Goal: Task Accomplishment & Management: Manage account settings

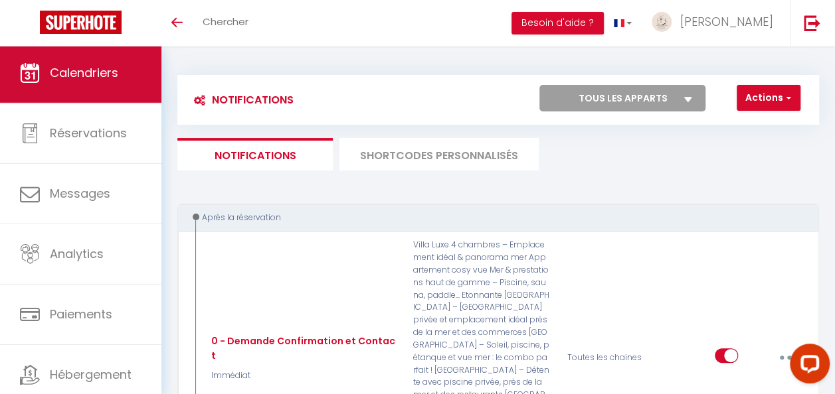
click at [113, 77] on span "Calendriers" at bounding box center [84, 72] width 68 height 17
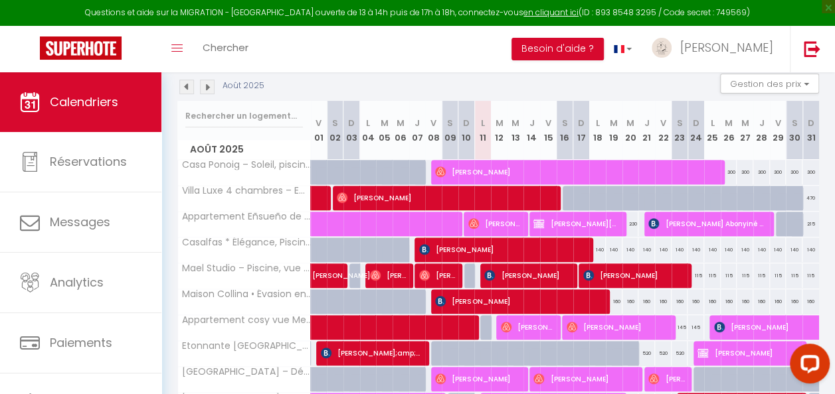
scroll to position [266, 0]
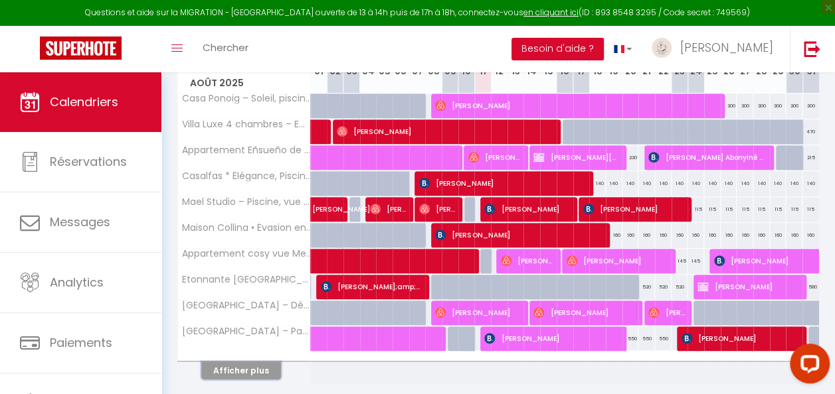
click at [239, 362] on button "Afficher plus" at bounding box center [241, 371] width 80 height 18
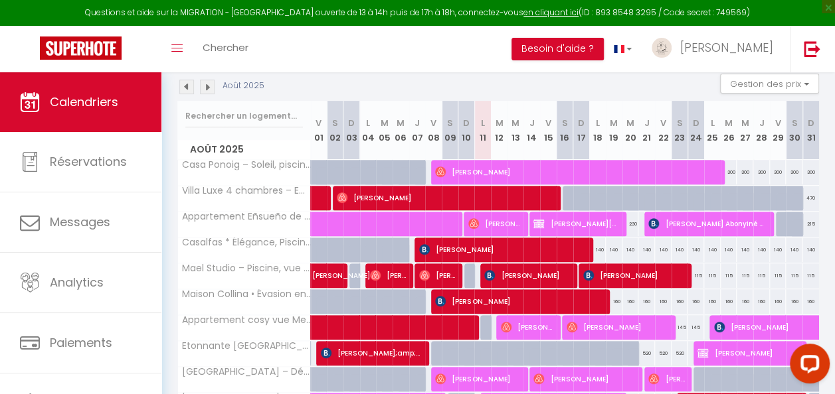
click at [211, 89] on img at bounding box center [207, 87] width 15 height 15
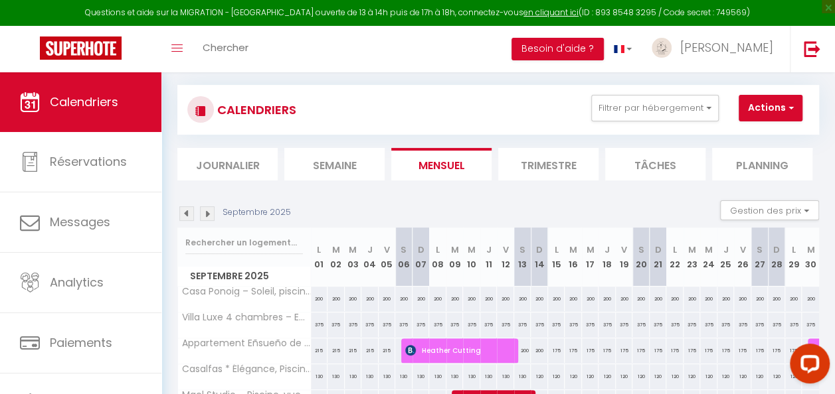
scroll to position [199, 0]
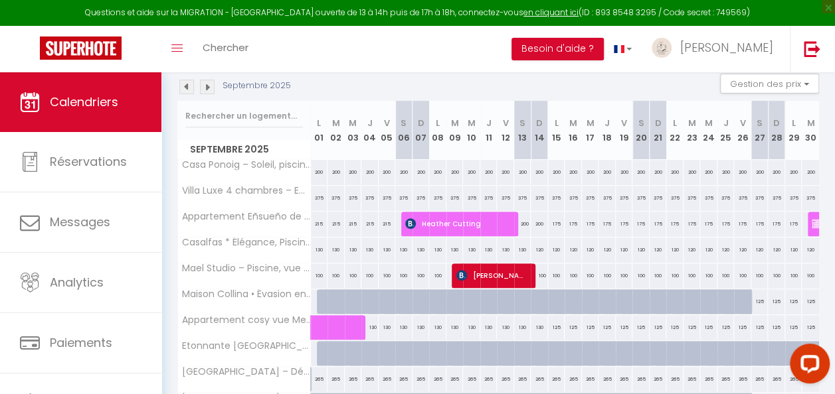
click at [211, 89] on img at bounding box center [207, 87] width 15 height 15
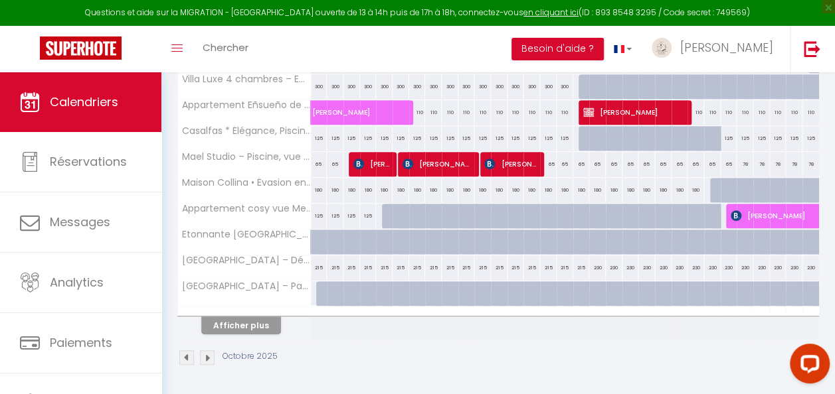
scroll to position [317, 0]
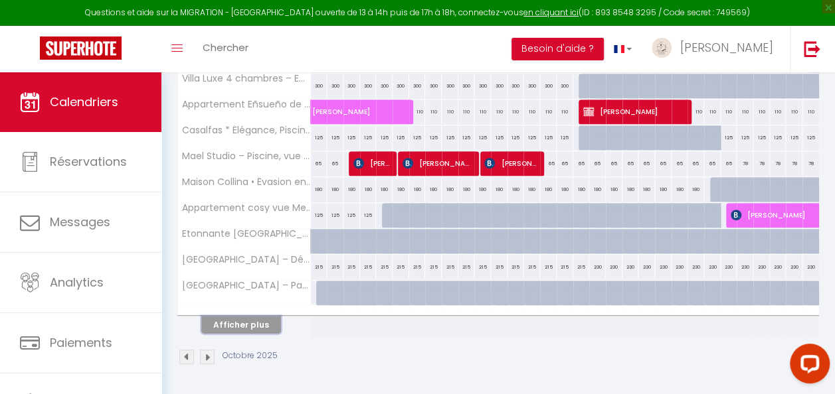
click at [248, 316] on button "Afficher plus" at bounding box center [241, 325] width 80 height 18
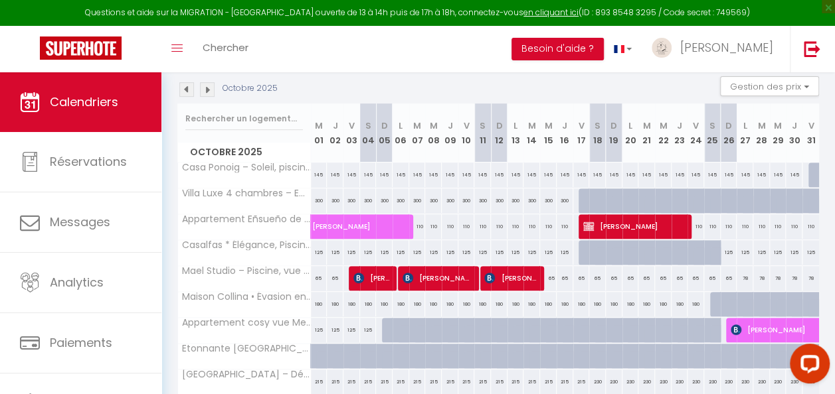
scroll to position [178, 0]
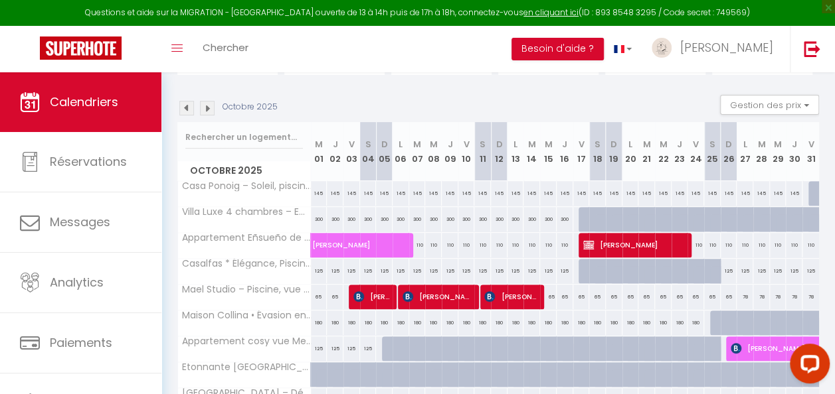
click at [209, 113] on img at bounding box center [207, 108] width 15 height 15
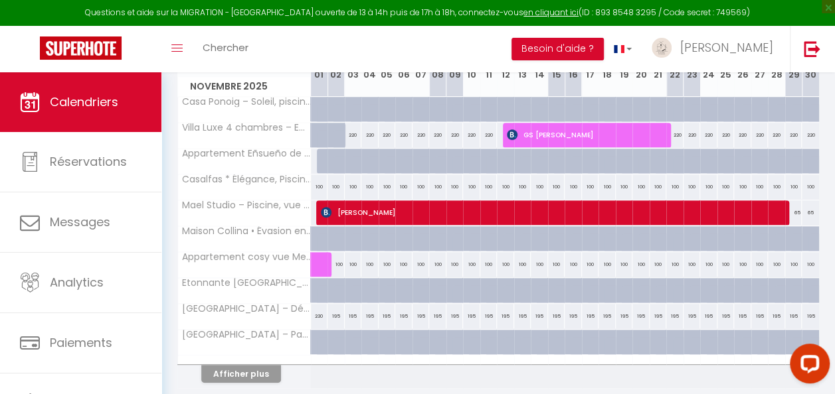
scroll to position [244, 0]
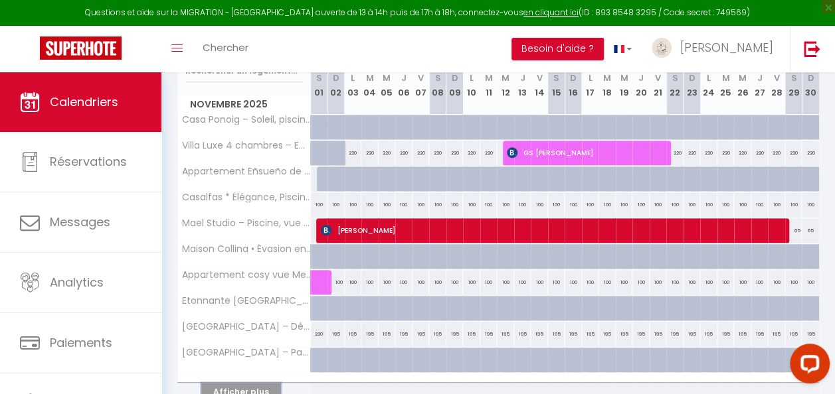
click at [260, 375] on button "Afficher plus" at bounding box center [241, 392] width 80 height 18
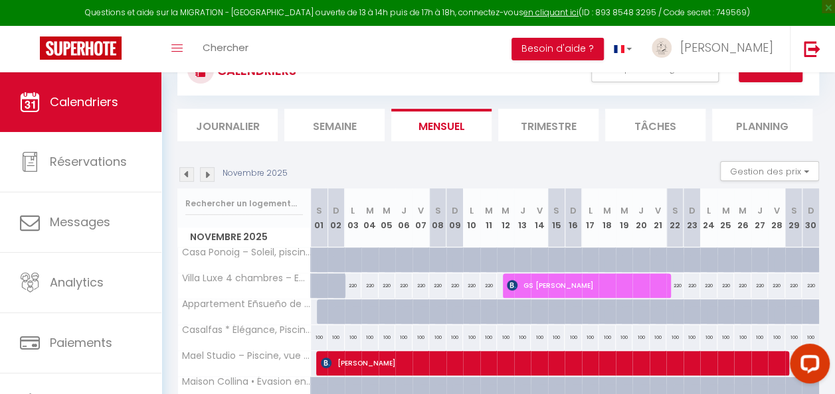
click at [210, 175] on img at bounding box center [207, 174] width 15 height 15
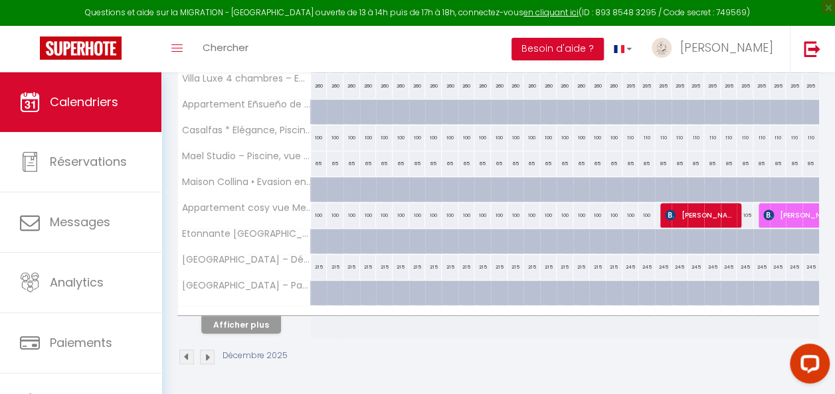
scroll to position [317, 0]
click at [256, 317] on button "Afficher plus" at bounding box center [241, 325] width 80 height 18
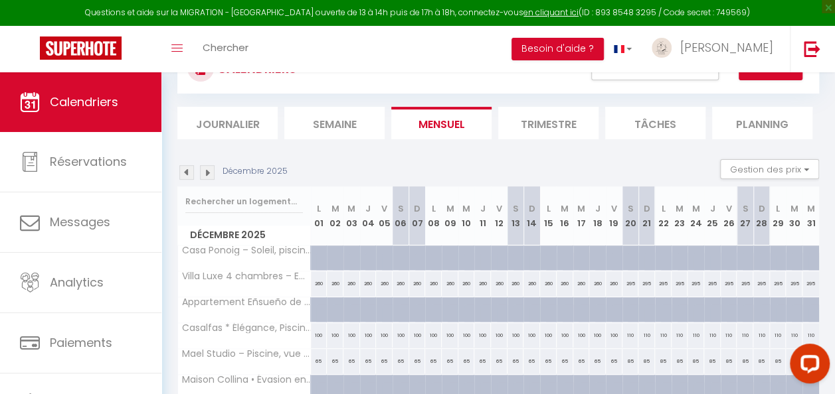
scroll to position [112, 0]
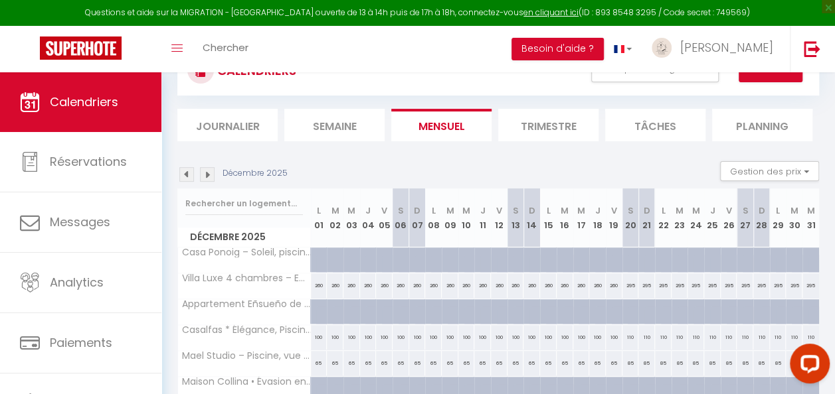
click at [213, 174] on img at bounding box center [207, 174] width 15 height 15
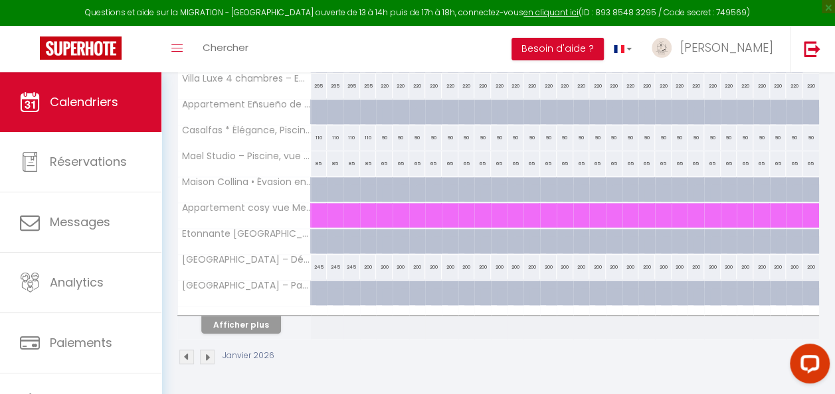
scroll to position [118, 0]
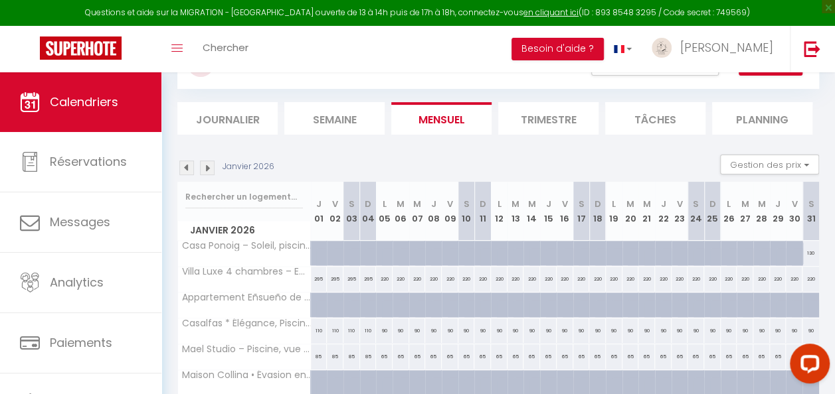
click at [211, 167] on img at bounding box center [207, 168] width 15 height 15
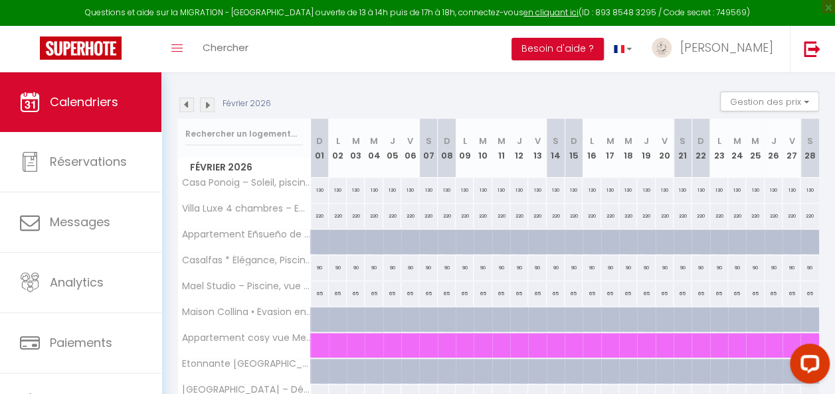
scroll to position [317, 0]
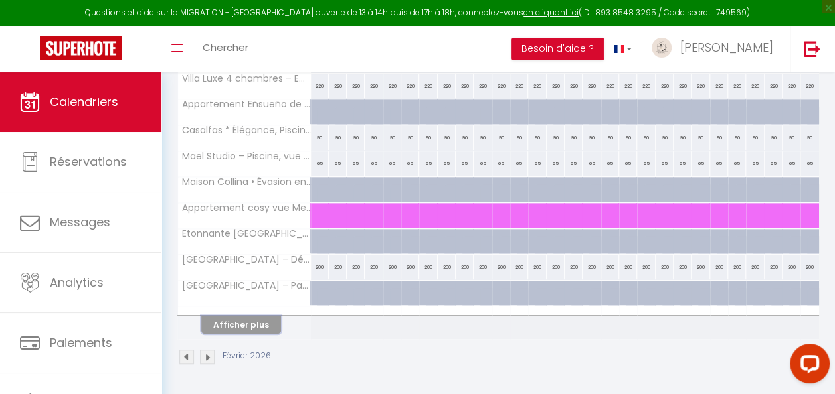
click at [255, 319] on button "Afficher plus" at bounding box center [241, 325] width 80 height 18
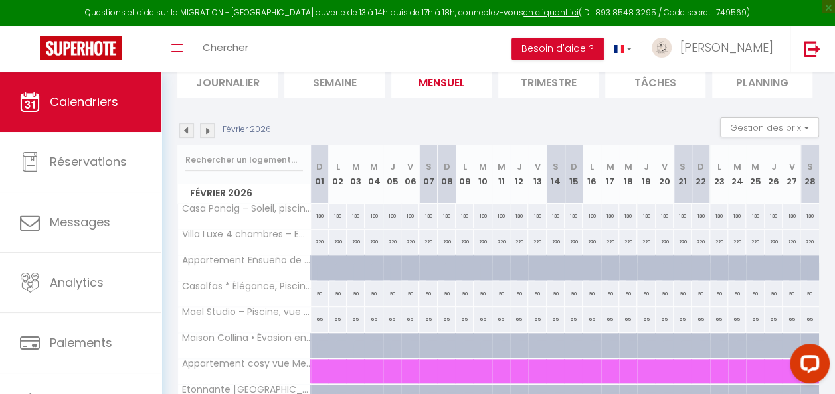
scroll to position [112, 0]
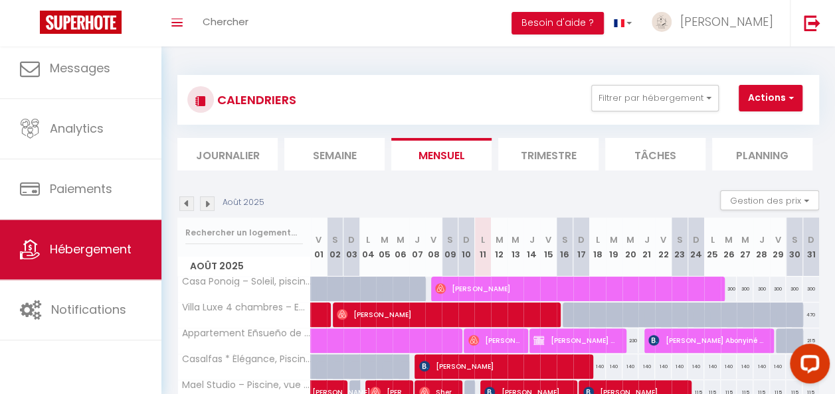
click at [96, 243] on span "Hébergement" at bounding box center [91, 249] width 82 height 17
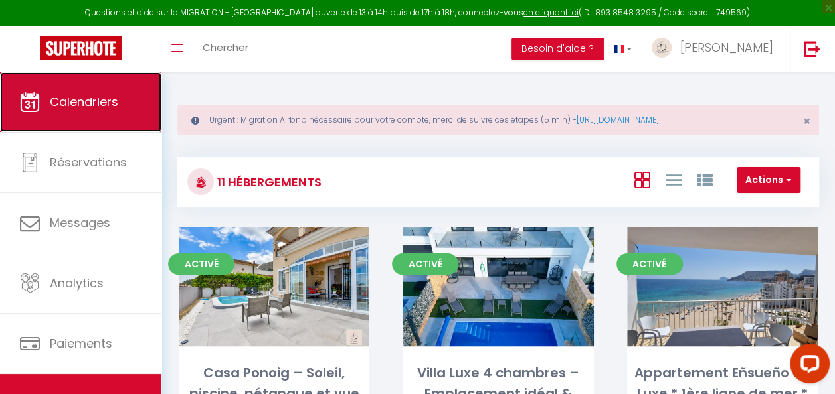
click at [76, 112] on link "Calendriers" at bounding box center [80, 102] width 161 height 60
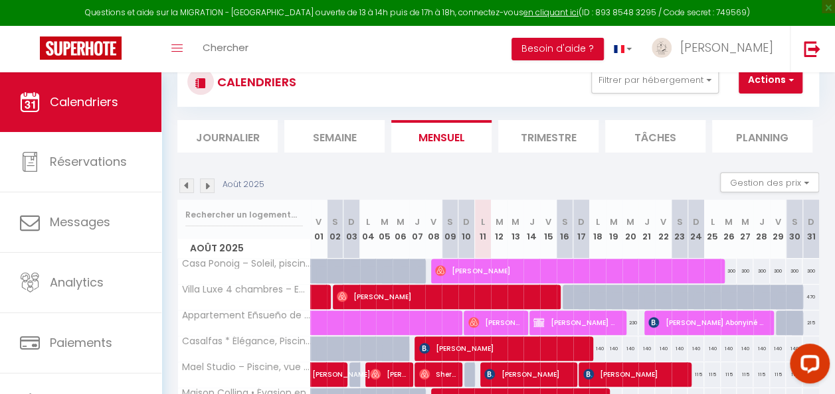
scroll to position [266, 0]
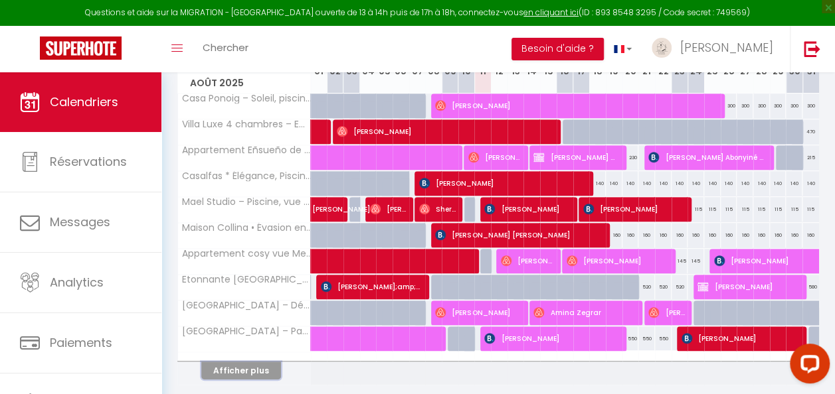
click at [246, 369] on button "Afficher plus" at bounding box center [241, 371] width 80 height 18
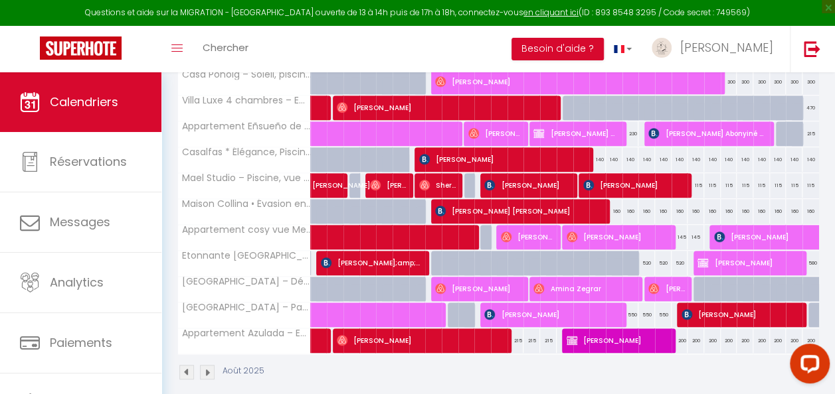
scroll to position [311, 0]
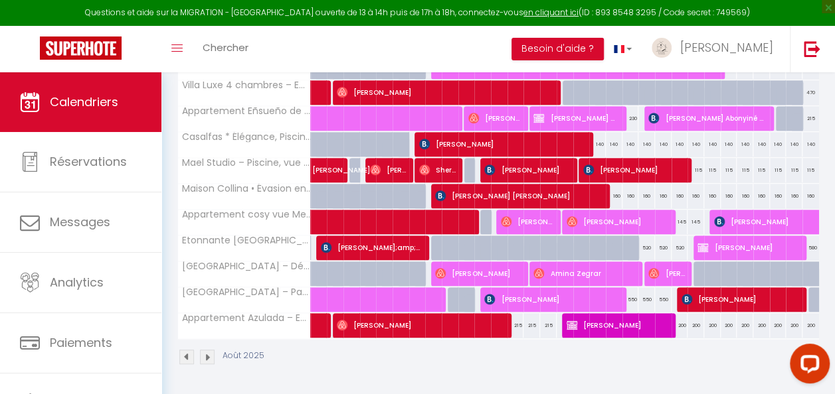
click at [184, 350] on img at bounding box center [186, 357] width 15 height 15
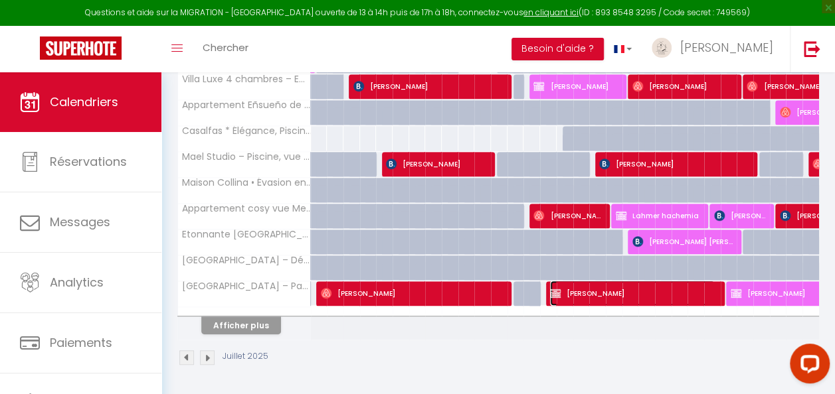
click at [586, 293] on span "adrien hue" at bounding box center [632, 293] width 165 height 25
select select "OK"
select select "KO"
select select "0"
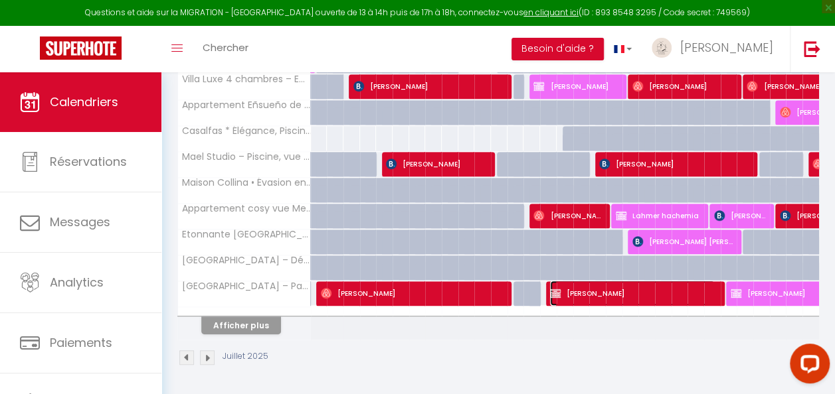
select select "1"
select select
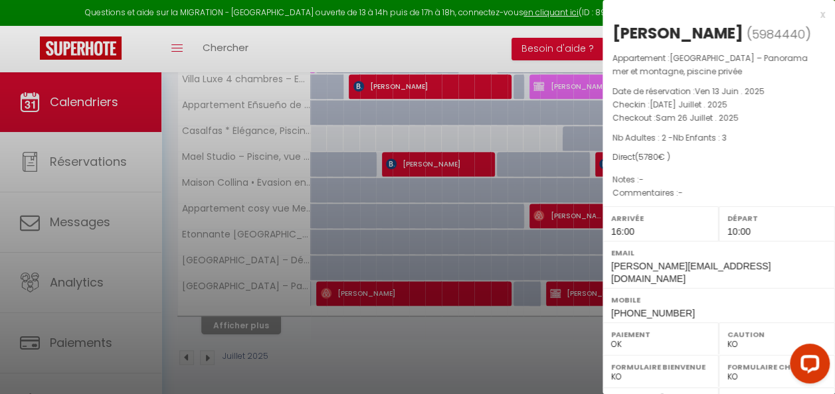
click at [465, 340] on div at bounding box center [417, 197] width 835 height 394
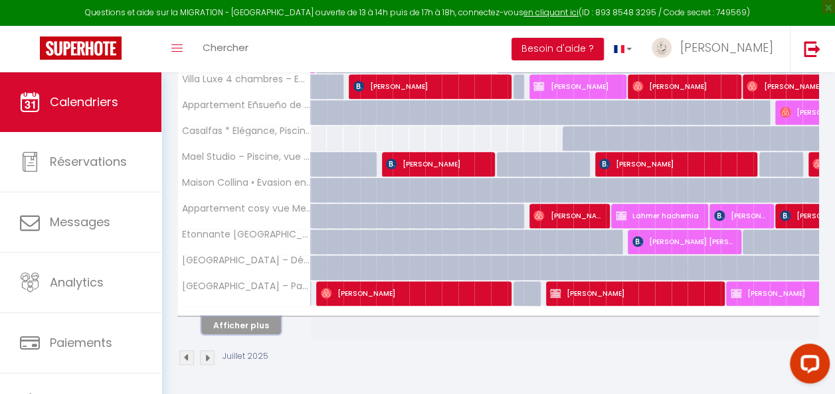
click at [222, 329] on button "Afficher plus" at bounding box center [241, 326] width 80 height 18
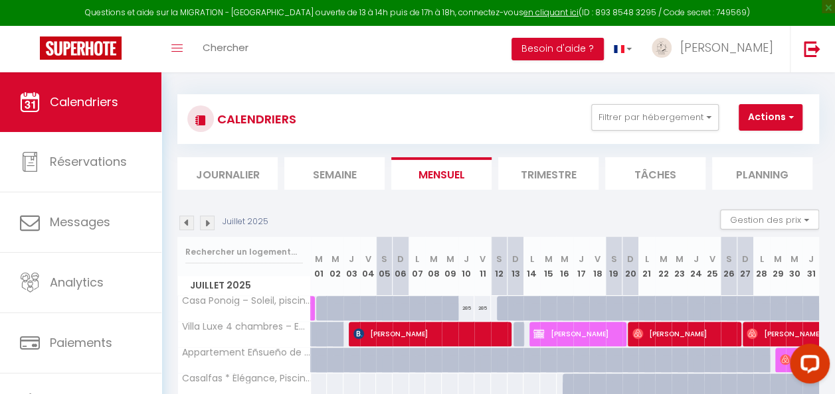
scroll to position [0, 0]
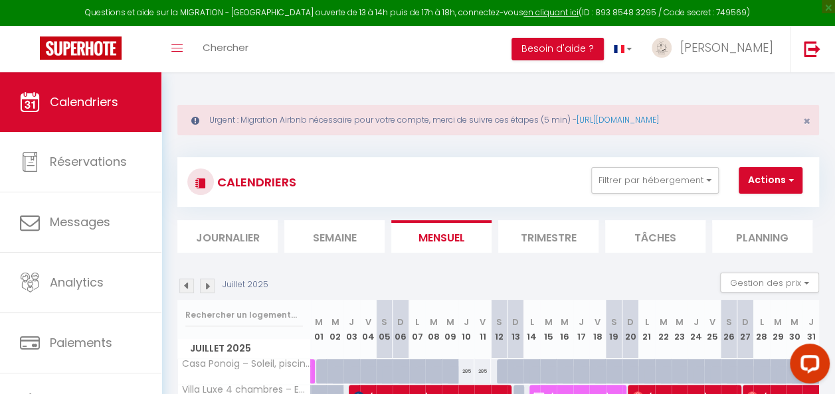
click at [207, 286] on img at bounding box center [207, 286] width 15 height 15
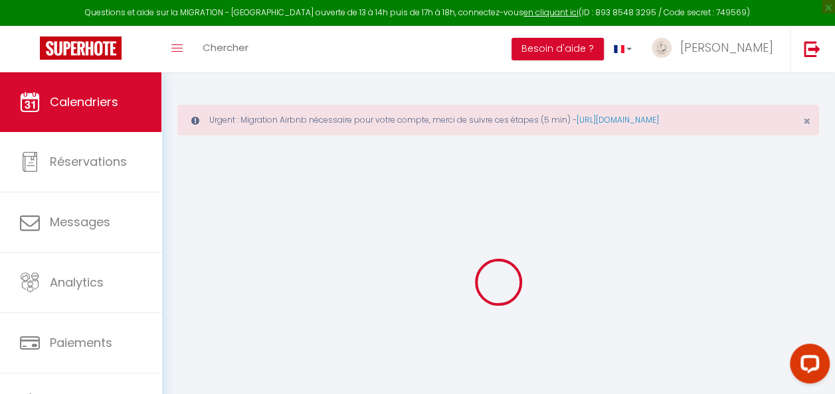
click at [208, 286] on div at bounding box center [497, 282] width 641 height 275
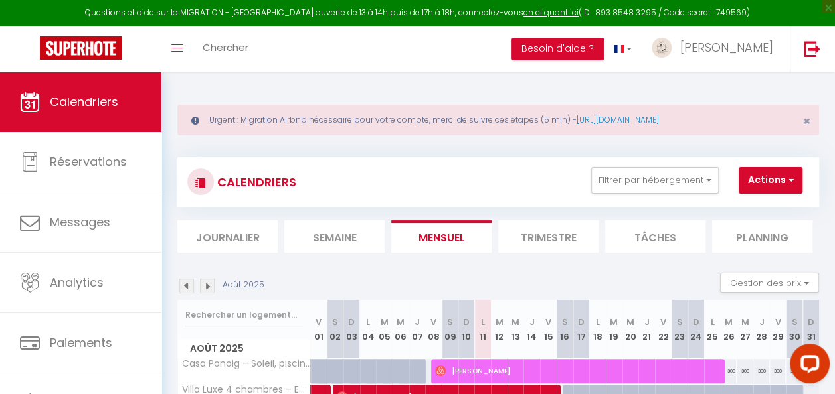
click at [208, 288] on img at bounding box center [207, 286] width 15 height 15
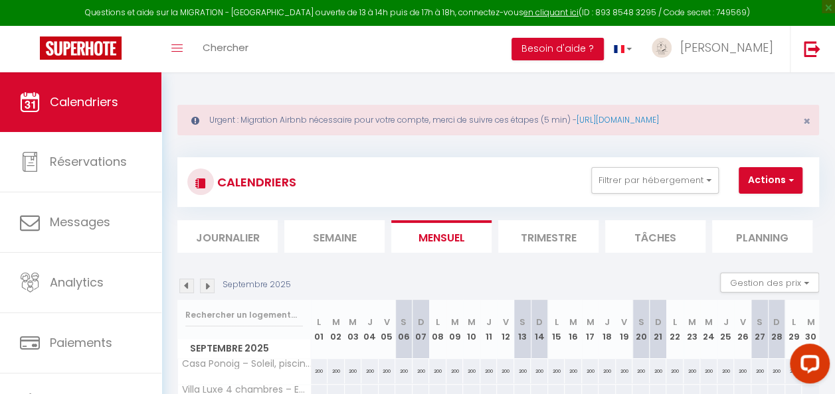
click at [208, 288] on img at bounding box center [207, 286] width 15 height 15
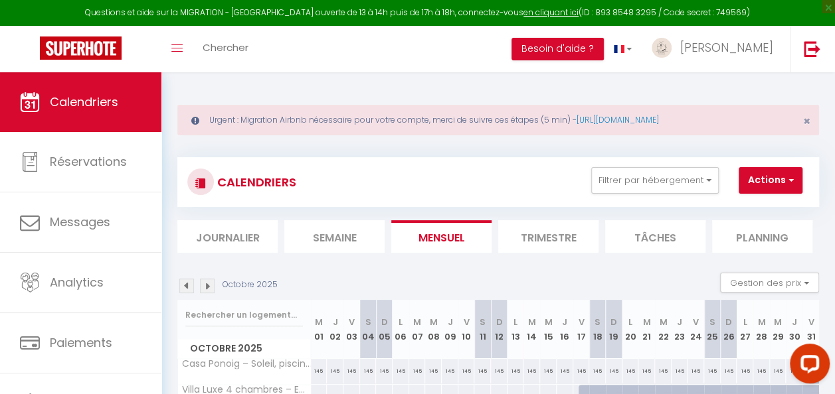
click at [208, 288] on img at bounding box center [207, 286] width 15 height 15
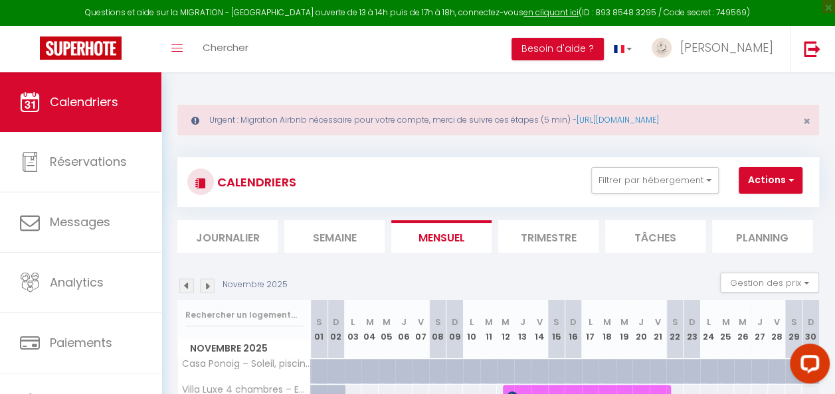
click at [208, 288] on img at bounding box center [207, 286] width 15 height 15
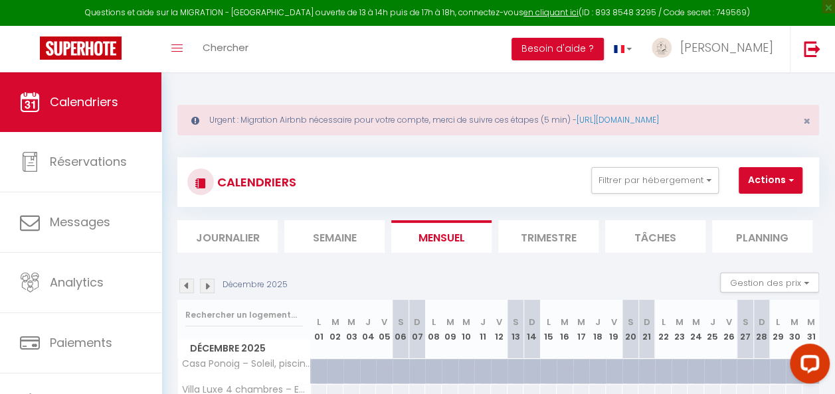
click at [208, 288] on img at bounding box center [207, 286] width 15 height 15
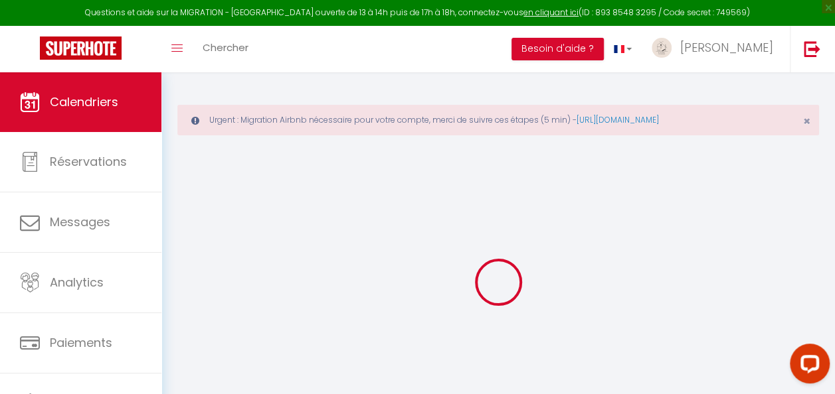
select select "KO"
select select "0"
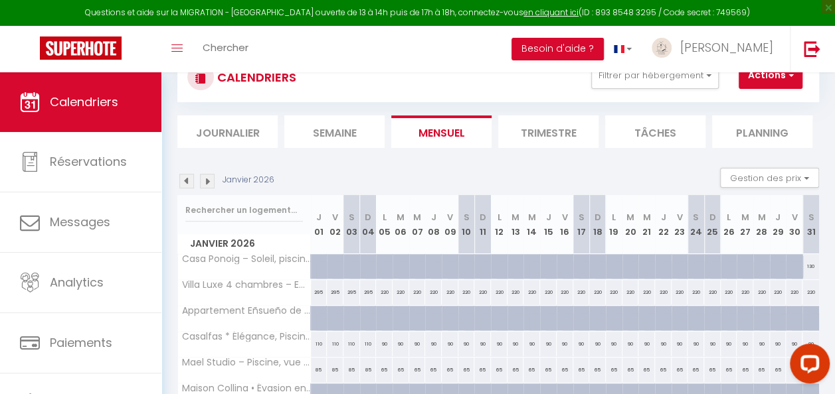
scroll to position [199, 0]
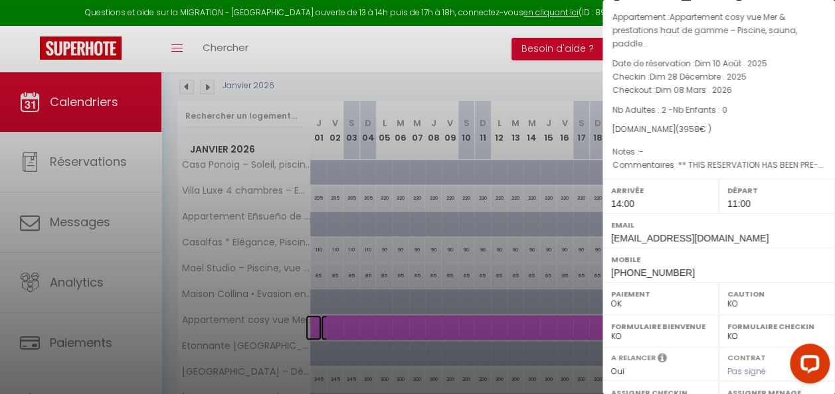
scroll to position [0, 0]
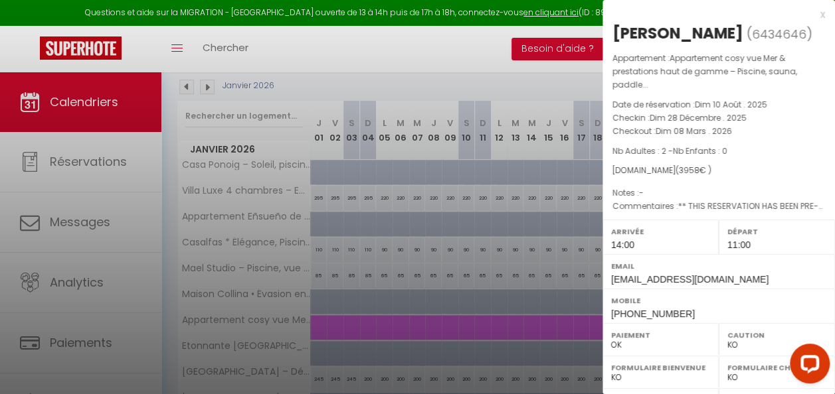
click at [459, 80] on div at bounding box center [417, 197] width 835 height 394
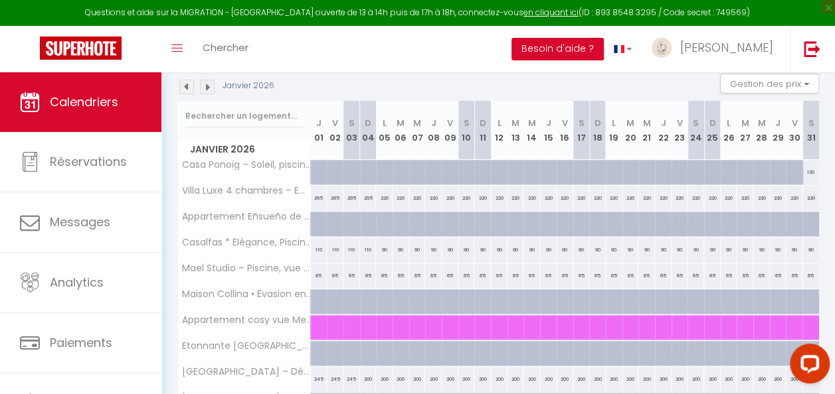
click at [190, 89] on img at bounding box center [186, 87] width 15 height 15
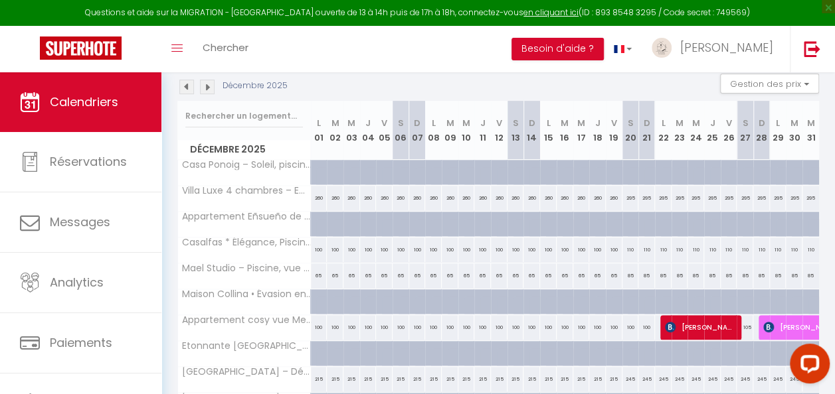
click at [190, 89] on img at bounding box center [186, 87] width 15 height 15
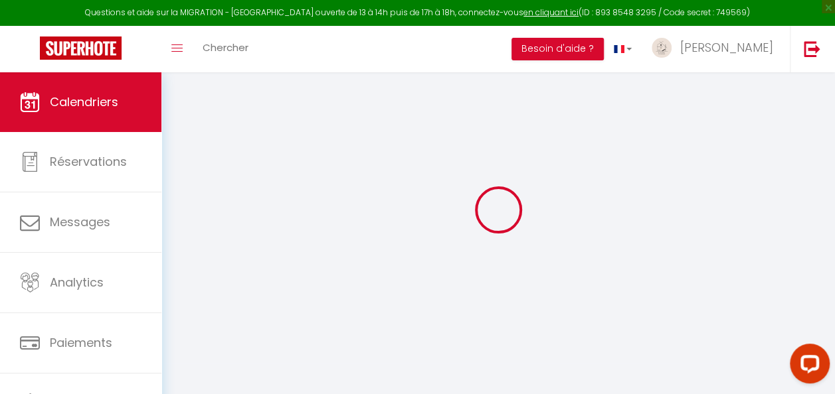
scroll to position [72, 0]
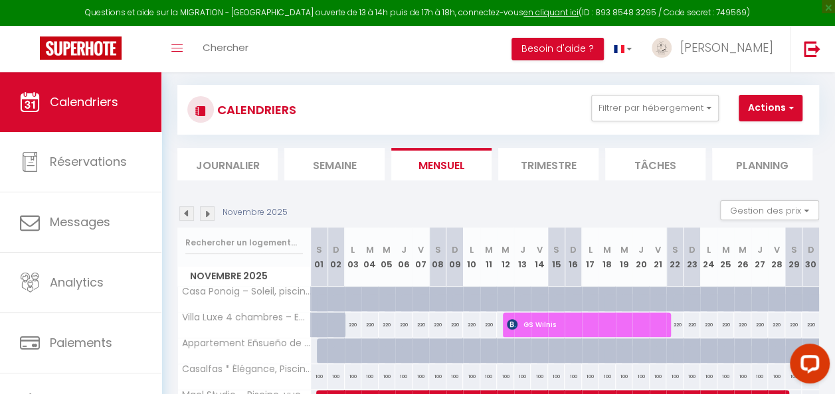
click at [190, 207] on img at bounding box center [186, 214] width 15 height 15
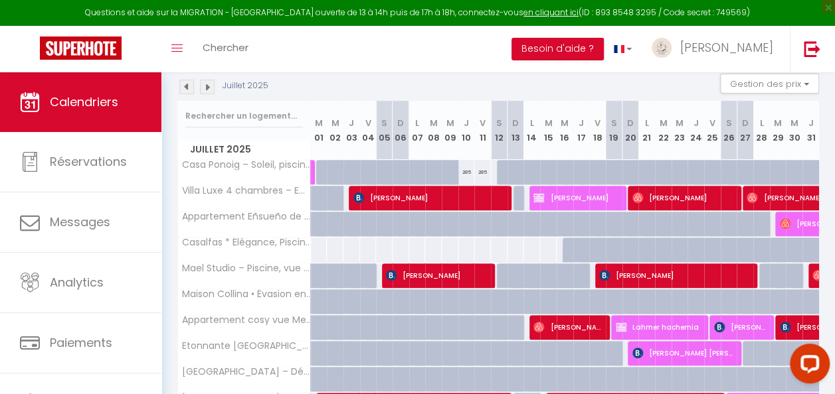
click at [190, 90] on img at bounding box center [186, 87] width 15 height 15
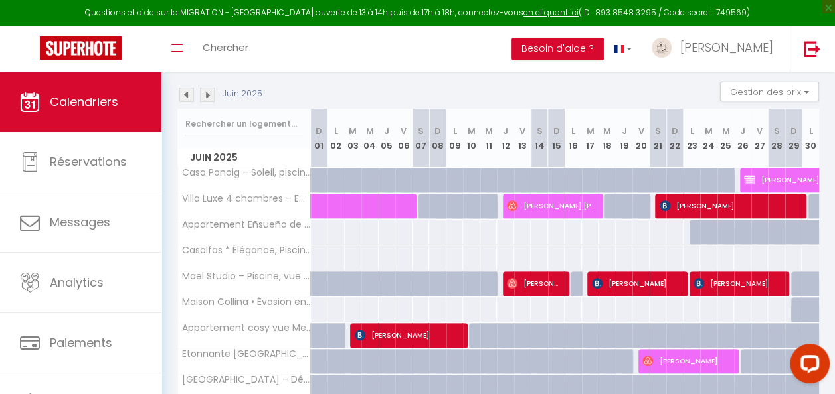
click at [190, 91] on img at bounding box center [186, 95] width 15 height 15
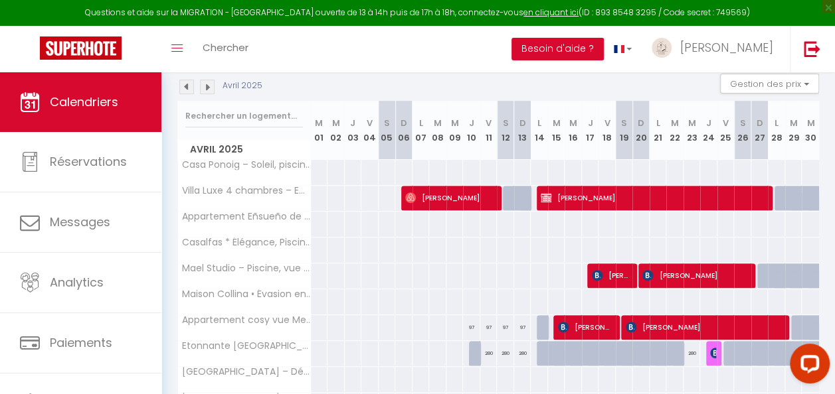
click at [190, 91] on img at bounding box center [186, 87] width 15 height 15
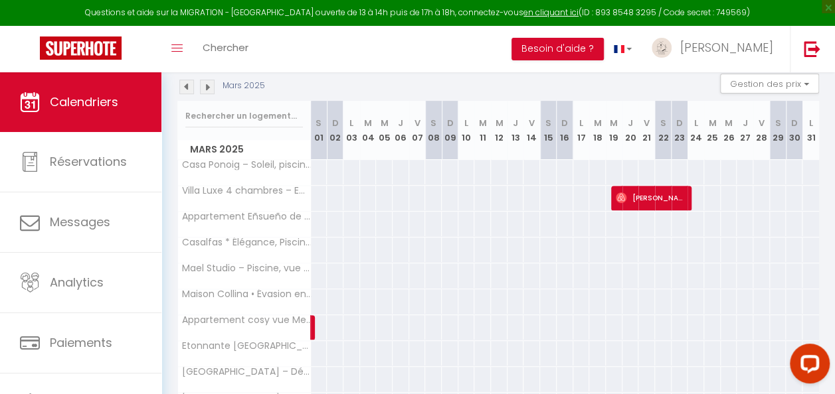
click at [190, 92] on img at bounding box center [186, 87] width 15 height 15
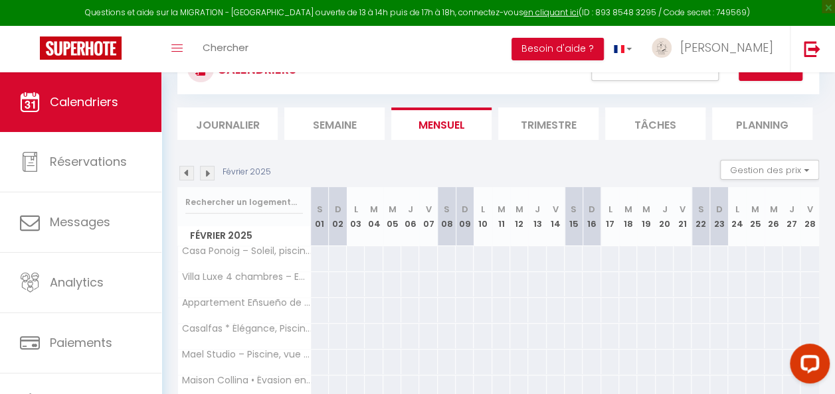
scroll to position [66, 0]
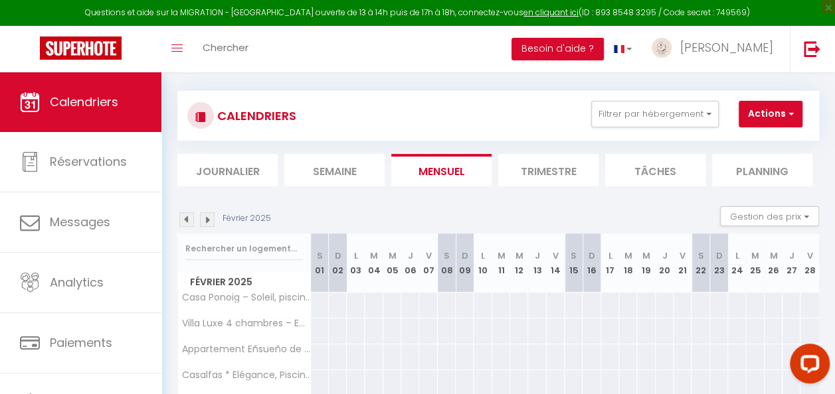
click at [189, 218] on img at bounding box center [186, 219] width 15 height 15
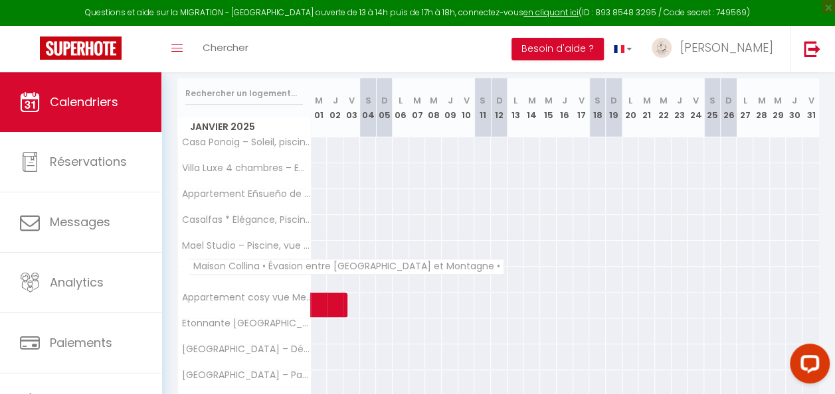
scroll to position [251, 0]
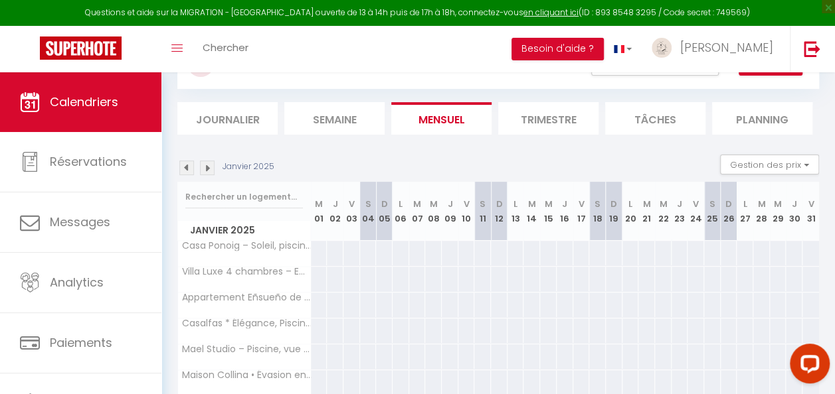
click at [205, 171] on img at bounding box center [207, 168] width 15 height 15
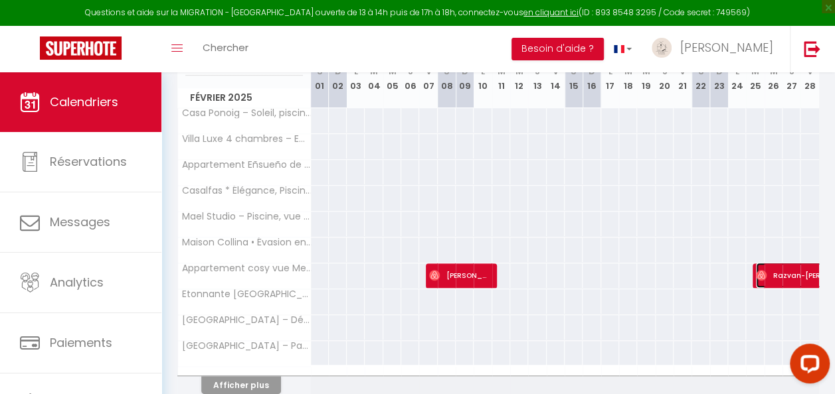
click at [807, 274] on span "Razvan-Dumitru Dobrota" at bounding box center [817, 275] width 122 height 25
select select "OK"
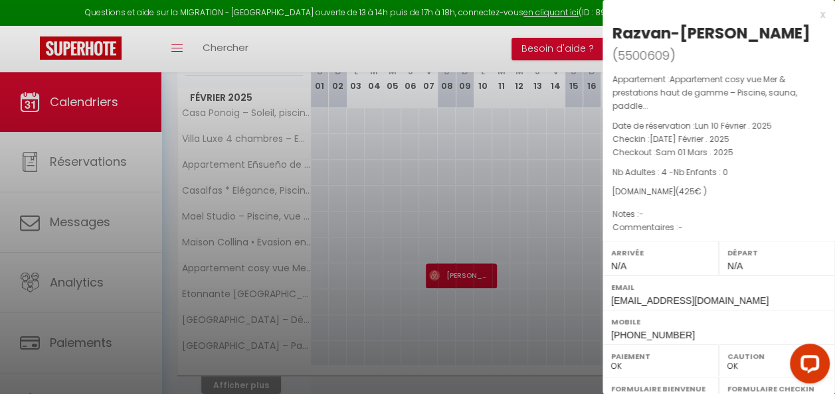
click at [579, 293] on div at bounding box center [417, 197] width 835 height 394
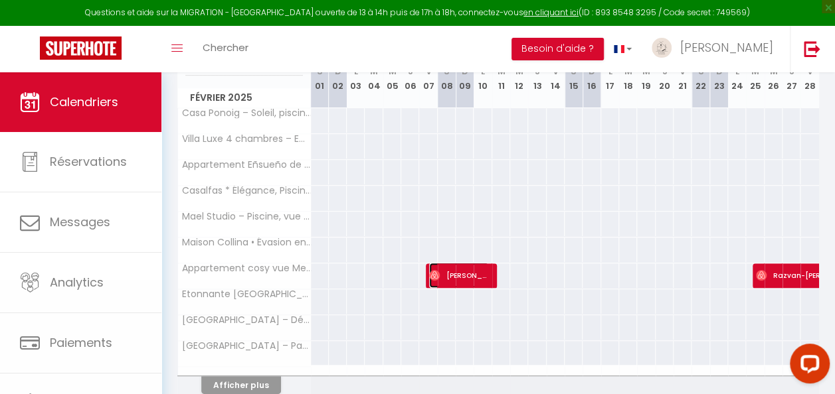
click at [478, 274] on span "Francesca Vittoria Vittoria Chieco" at bounding box center [459, 275] width 60 height 25
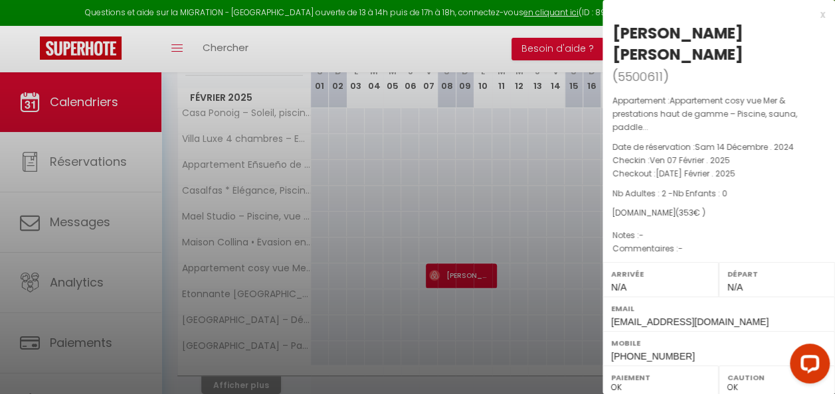
click at [554, 278] on div at bounding box center [417, 197] width 835 height 394
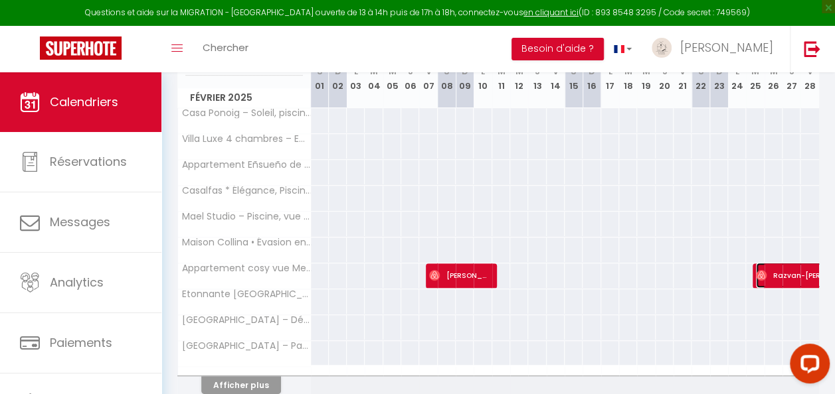
click at [756, 282] on span "Razvan-Dumitru Dobrota" at bounding box center [817, 275] width 122 height 25
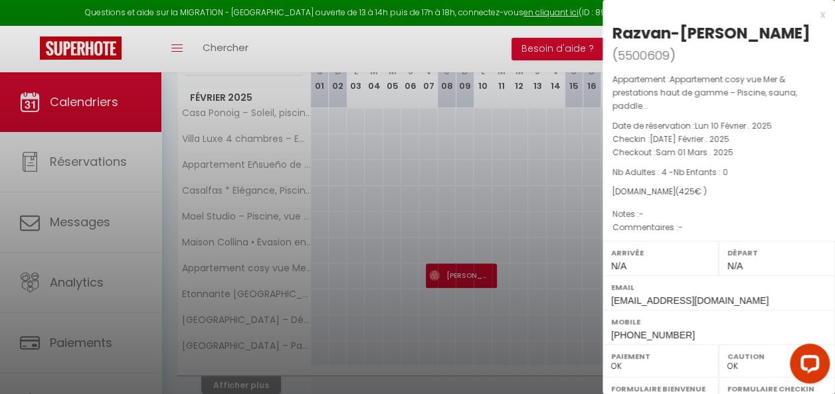
click at [553, 238] on div at bounding box center [417, 197] width 835 height 394
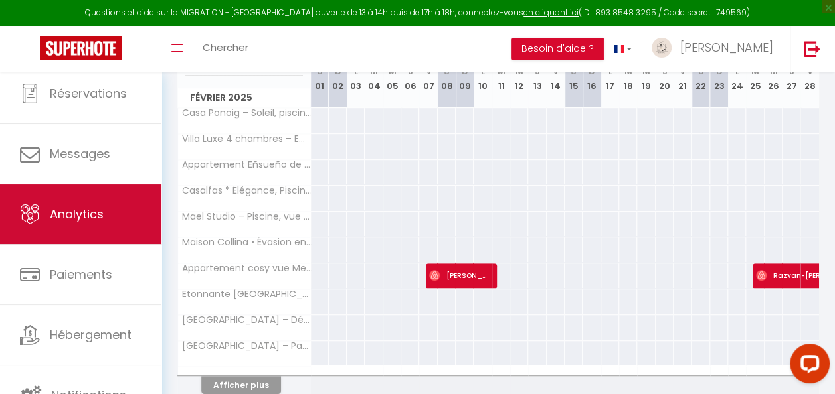
scroll to position [70, 0]
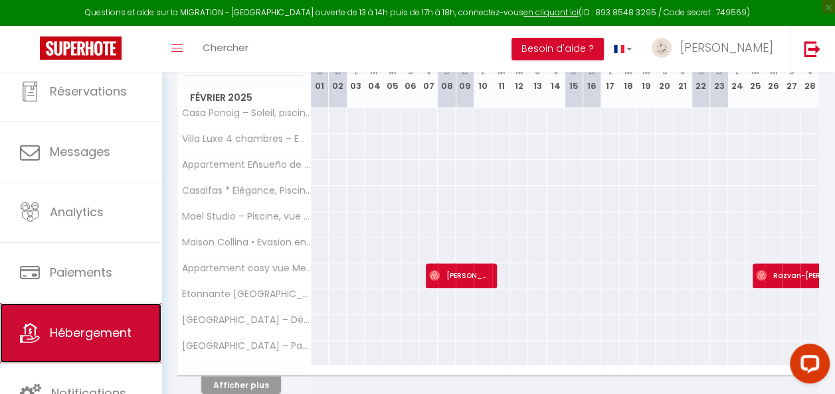
click at [78, 325] on span "Hébergement" at bounding box center [91, 333] width 82 height 17
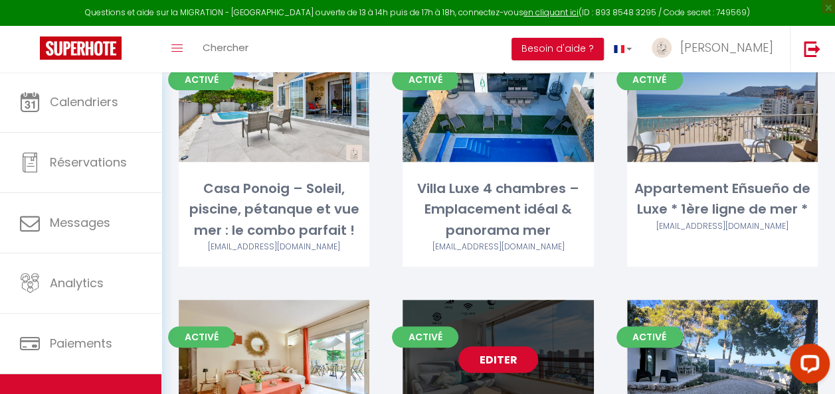
scroll to position [133, 0]
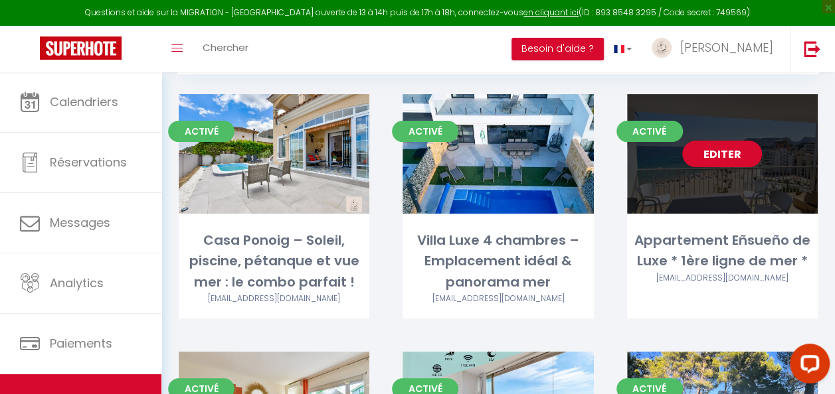
click at [745, 171] on div "Editer" at bounding box center [722, 154] width 191 height 120
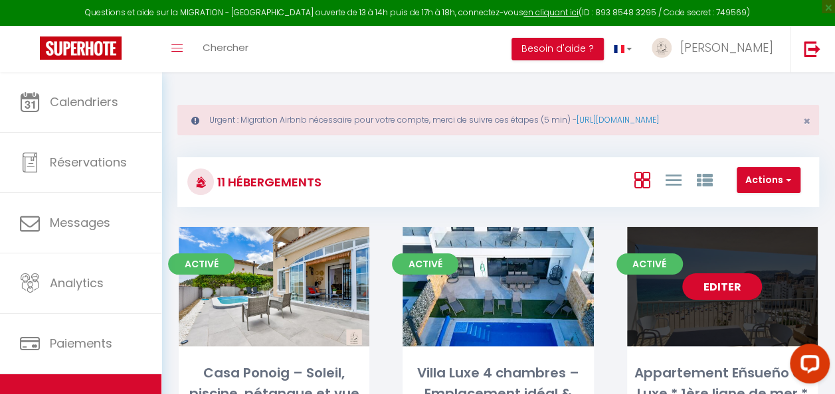
select select "3"
select select "2"
select select "1"
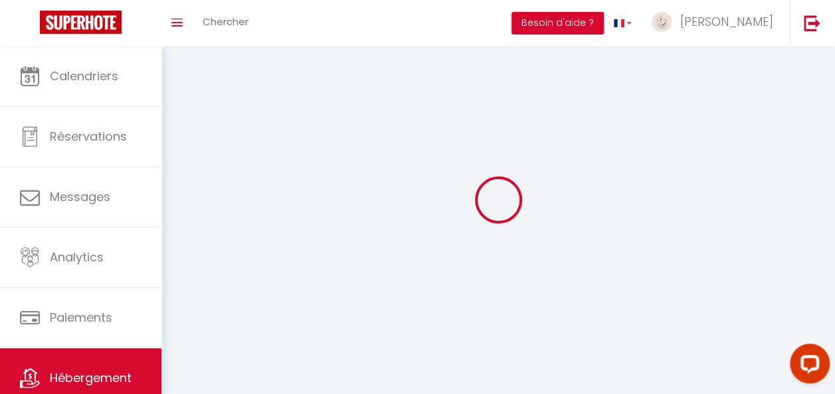
select select
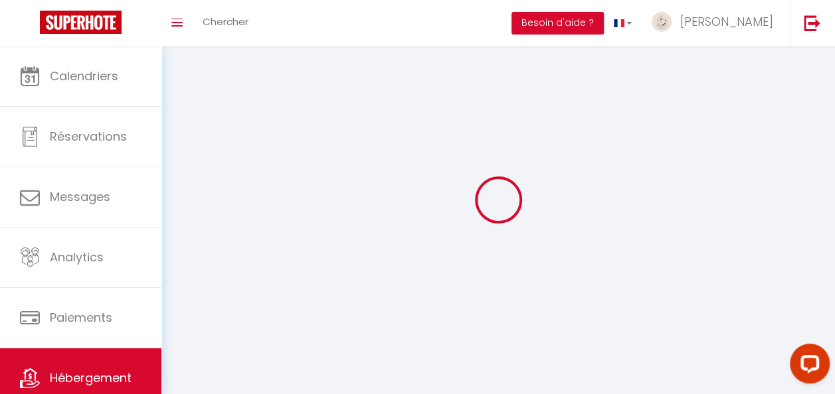
checkbox input "false"
select select
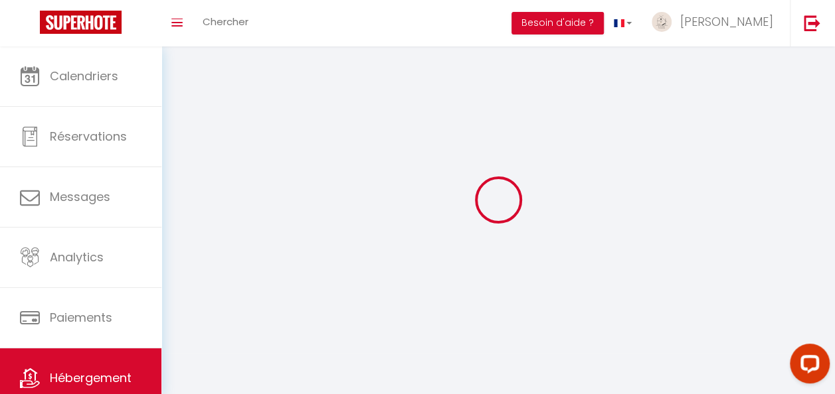
select select
select select "1"
select select
select select "28"
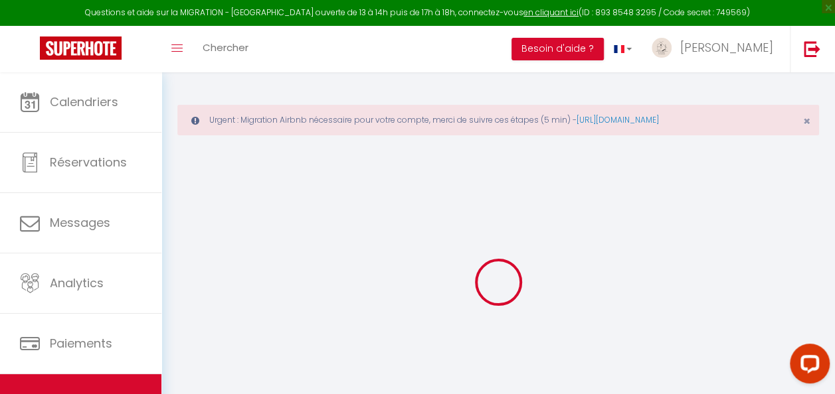
select select
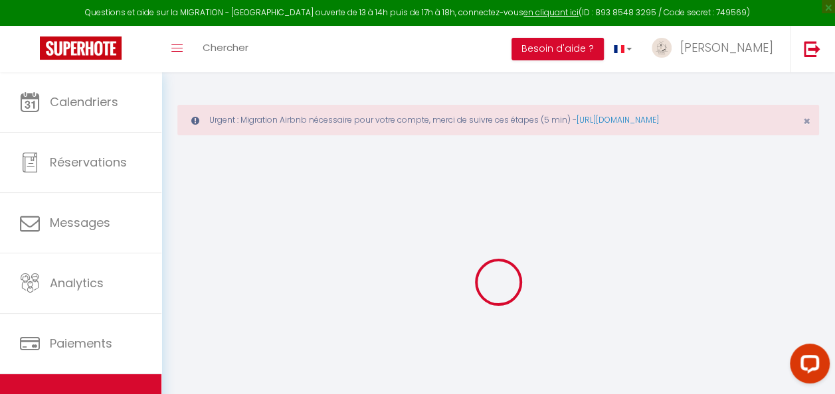
select select
checkbox input "false"
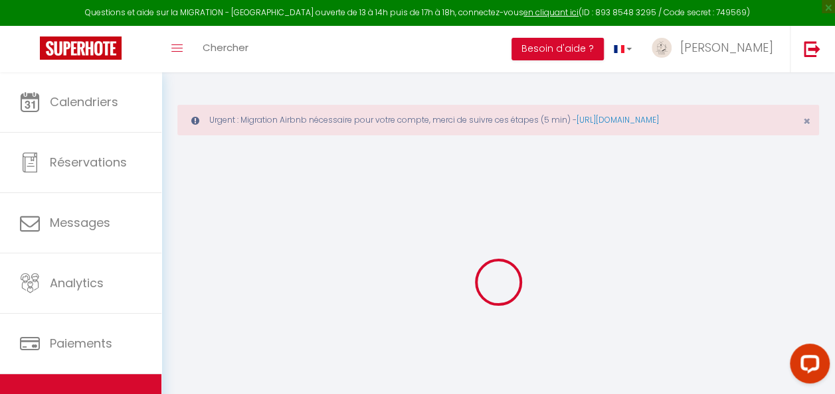
select select
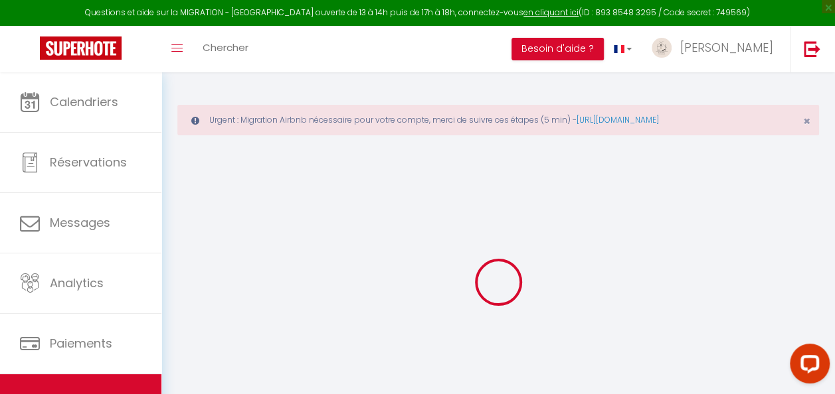
select select
checkbox input "false"
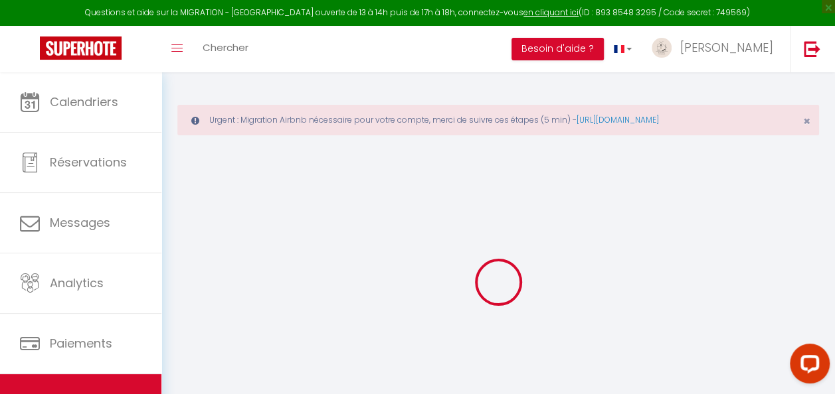
checkbox input "false"
select select
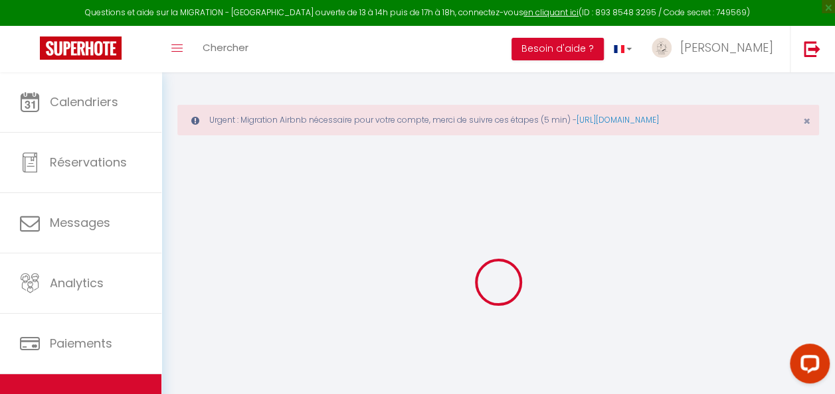
select select
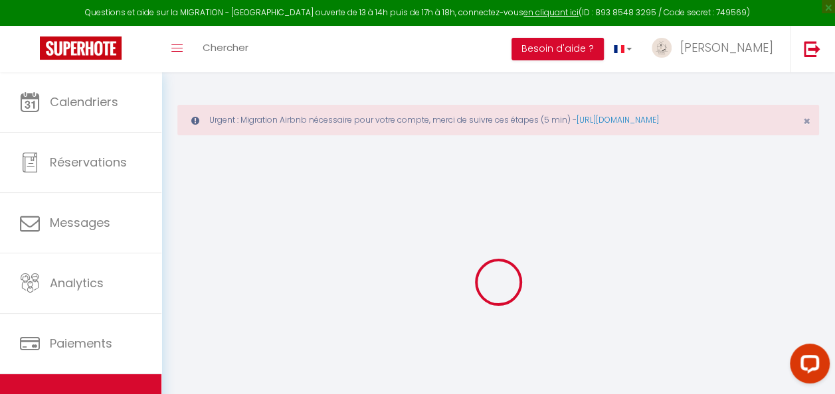
checkbox input "false"
select select
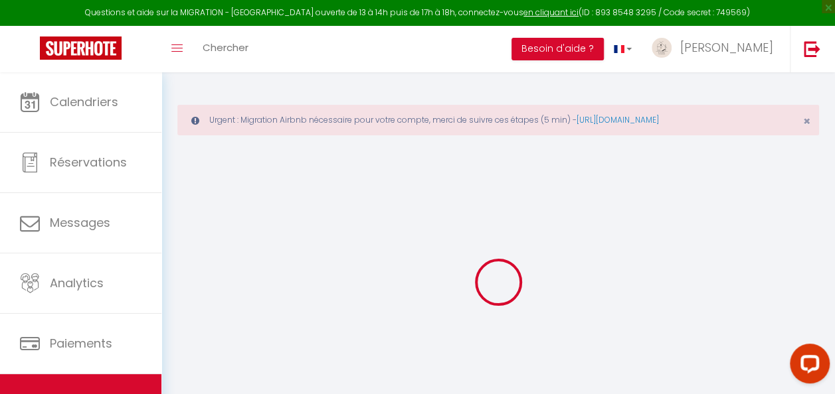
select select
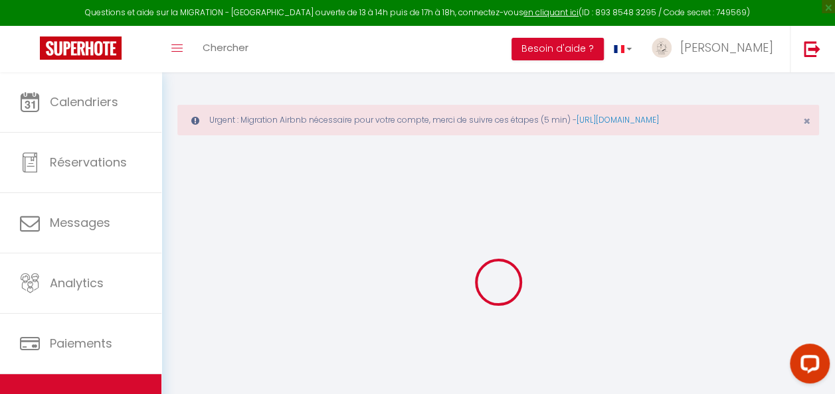
select select
checkbox input "false"
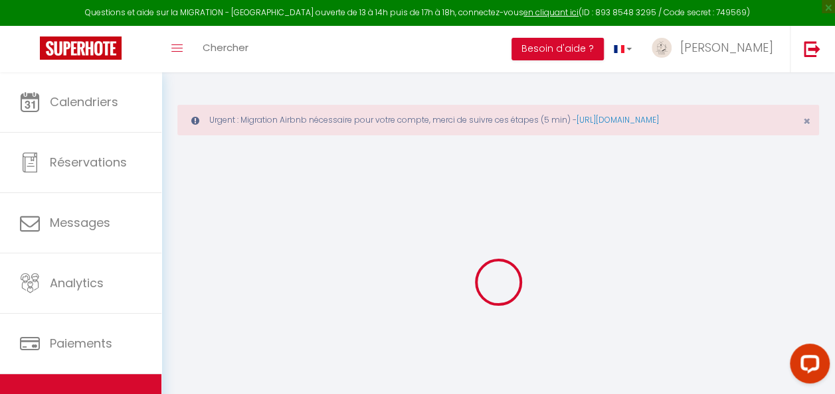
checkbox input "false"
select select
type input "Appartement Eñsueño de Luxe * 1ère ligne de mer *"
type input "benjamin"
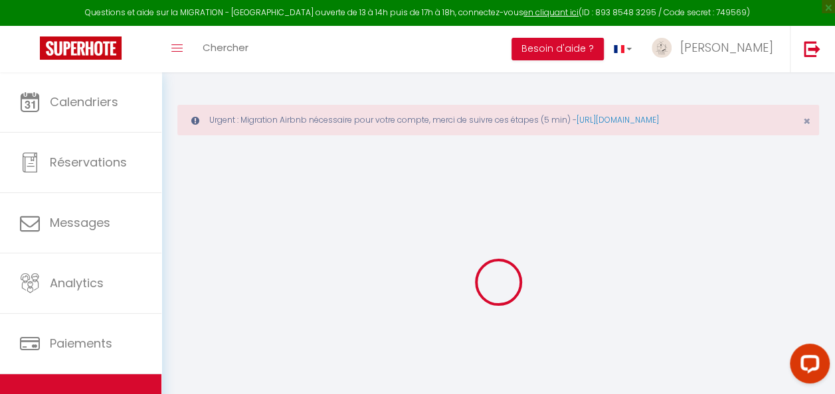
type input "Molron"
select select "2"
type input "130"
type input "80"
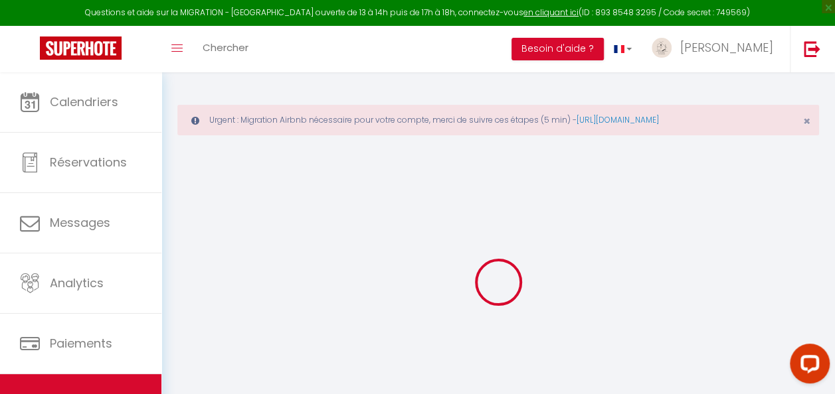
type input "500"
select select
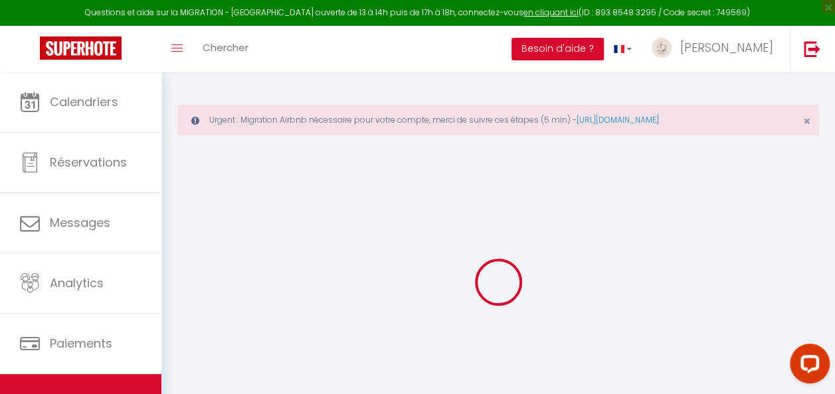
select select
type input "Dinamarca 4, fase 1, appartement 9A"
type input "03710"
type input "Calp"
select select "201"
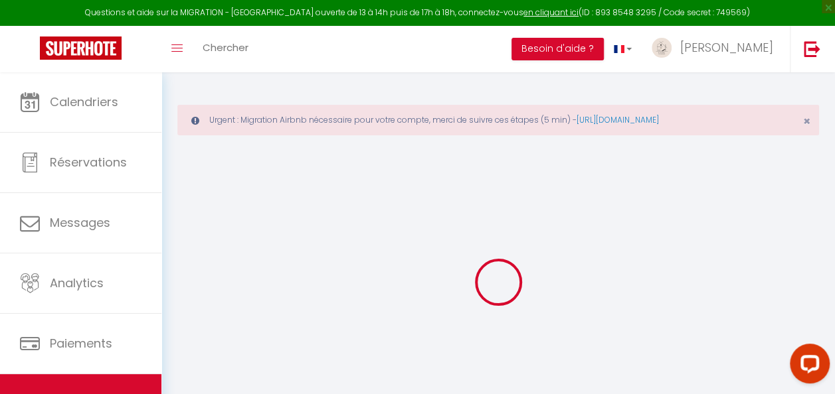
type input "[EMAIL_ADDRESS][DOMAIN_NAME]"
select select "14986"
checkbox input "false"
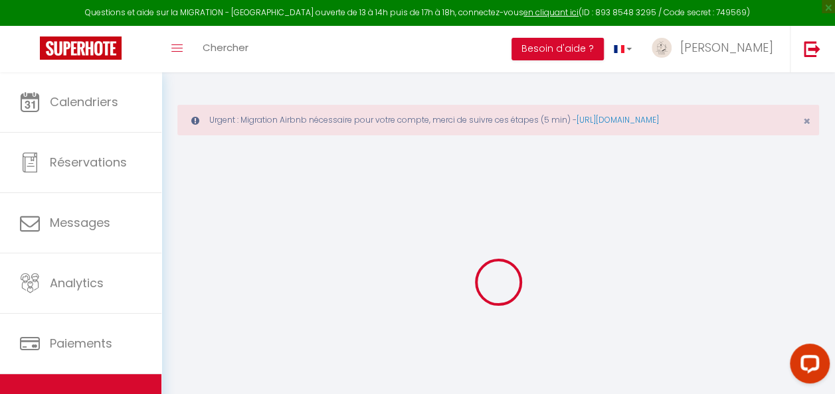
checkbox input "false"
type input "0"
select select
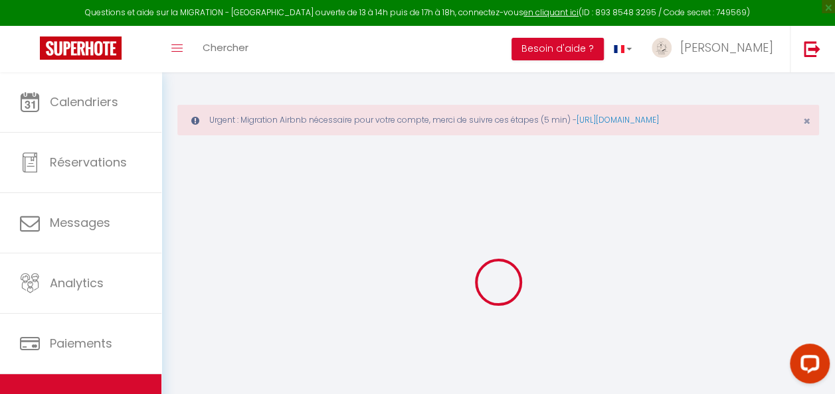
select select
checkbox input "false"
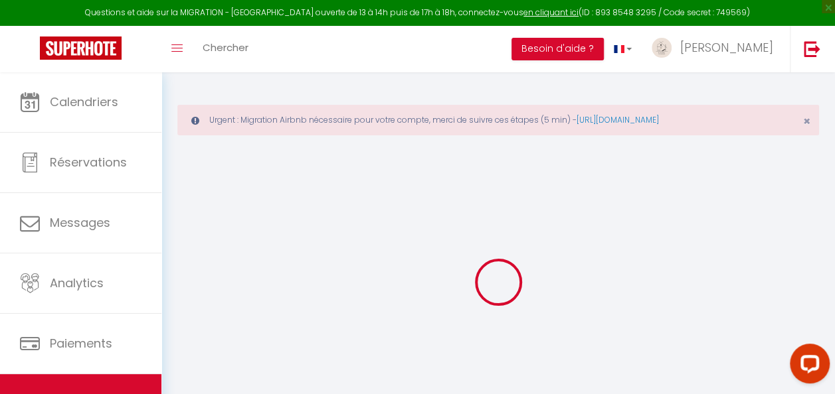
checkbox input "false"
select select
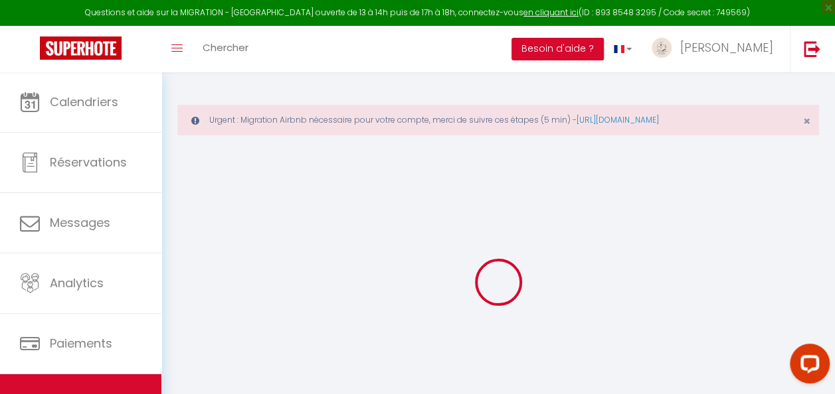
select select
checkbox input "false"
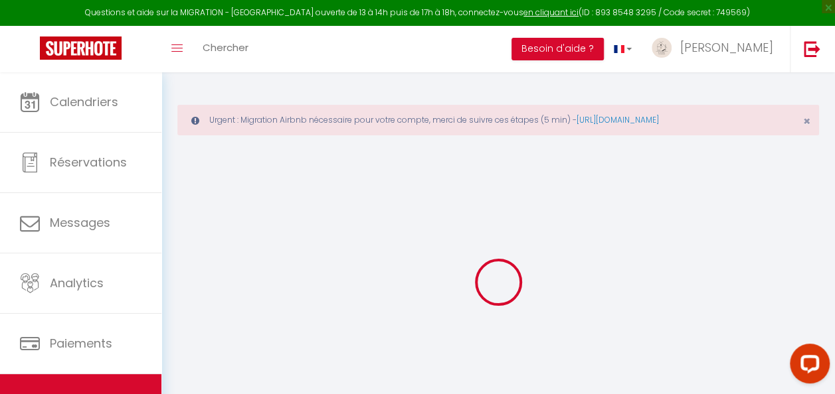
checkbox input "false"
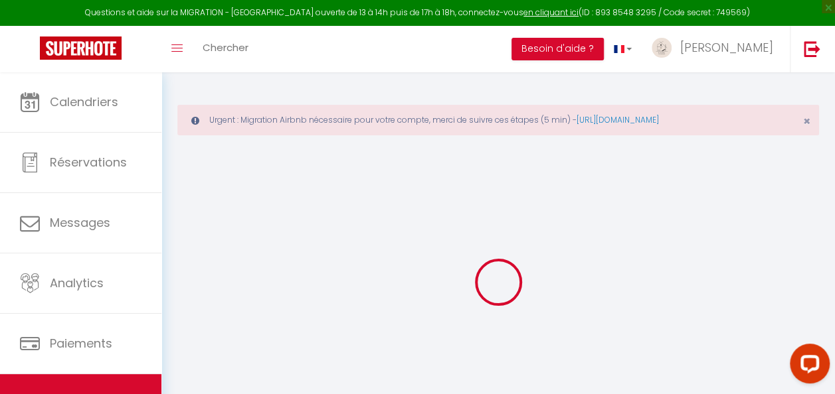
select select "15:00"
select select "19:00"
select select "10:00"
select select "15"
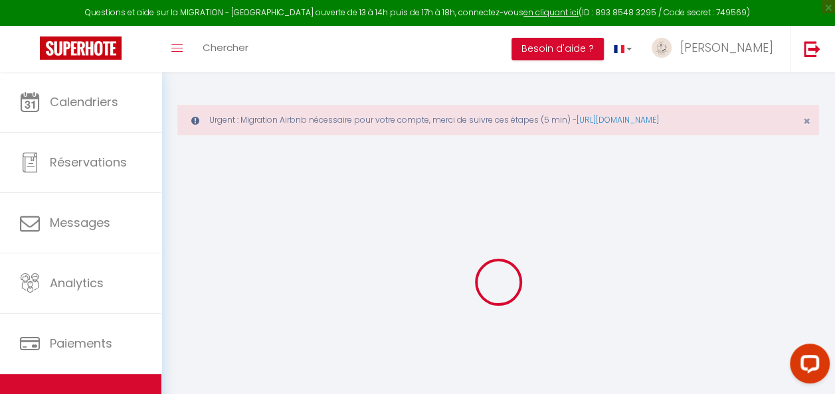
checkbox input "false"
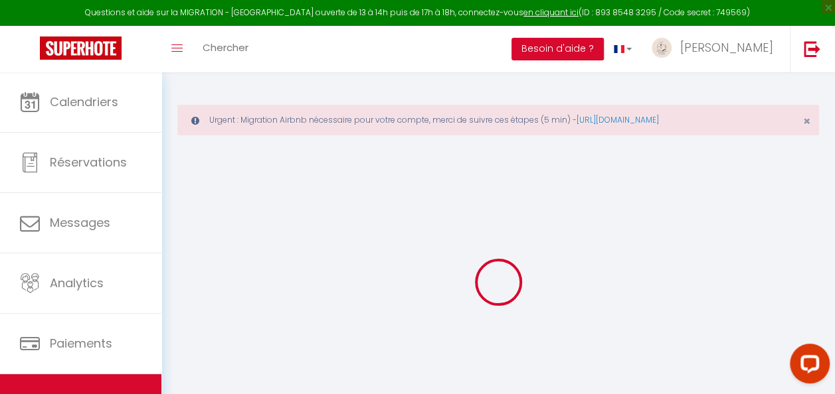
checkbox input "false"
